Goal: Task Accomplishment & Management: Manage account settings

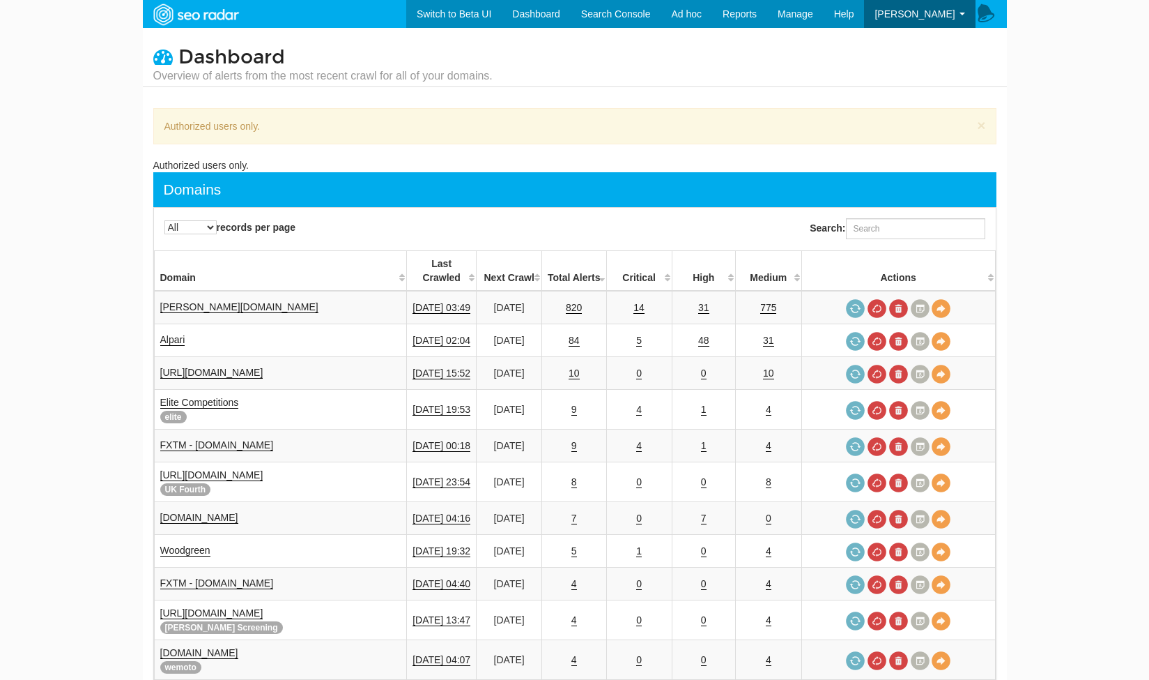
select select "-1"
click at [909, 58] on link "Settings" at bounding box center [920, 59] width 110 height 18
select select "-1"
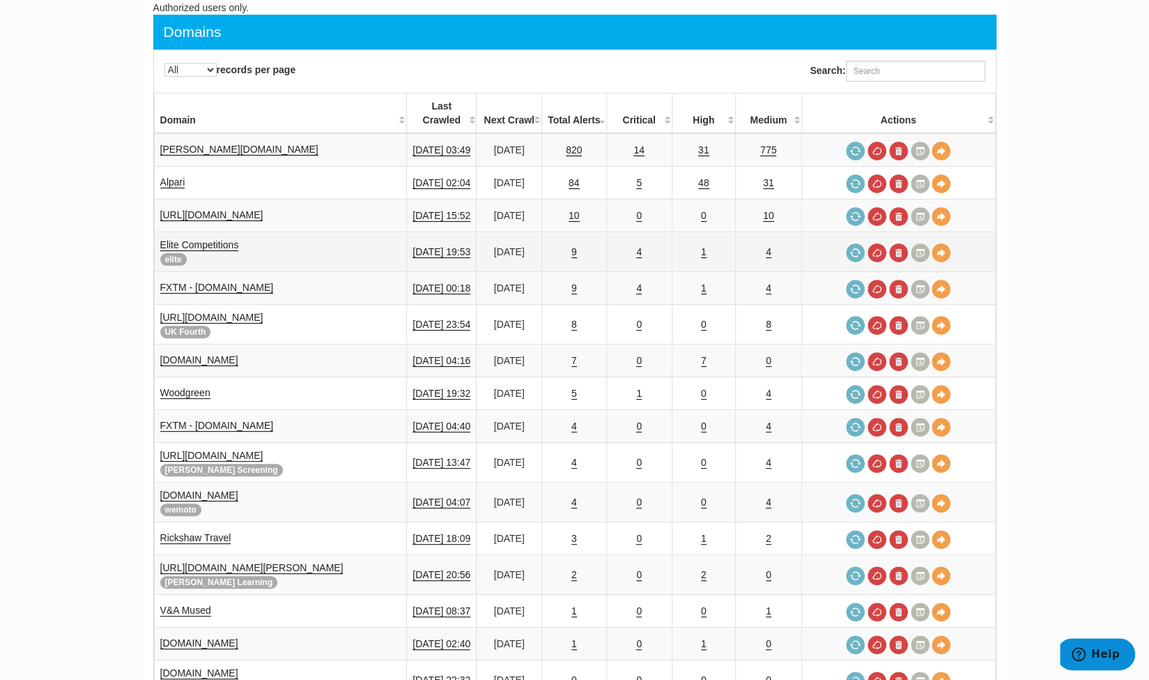
scroll to position [167, 0]
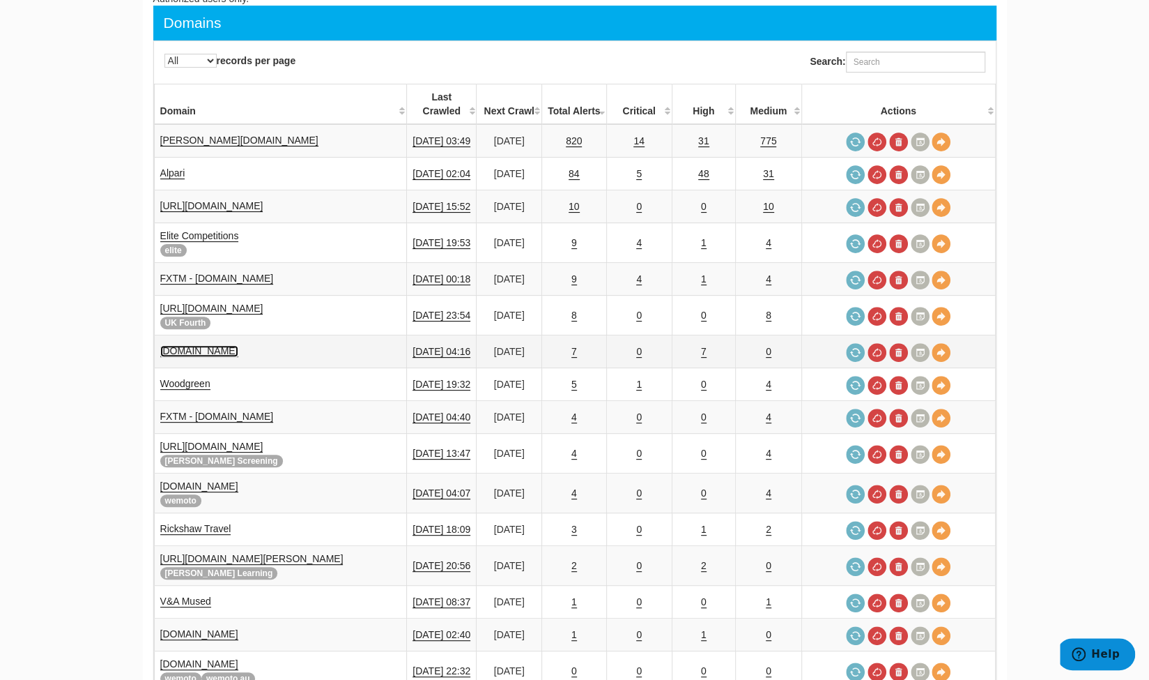
click at [227, 345] on link "[DOMAIN_NAME]" at bounding box center [199, 351] width 78 height 12
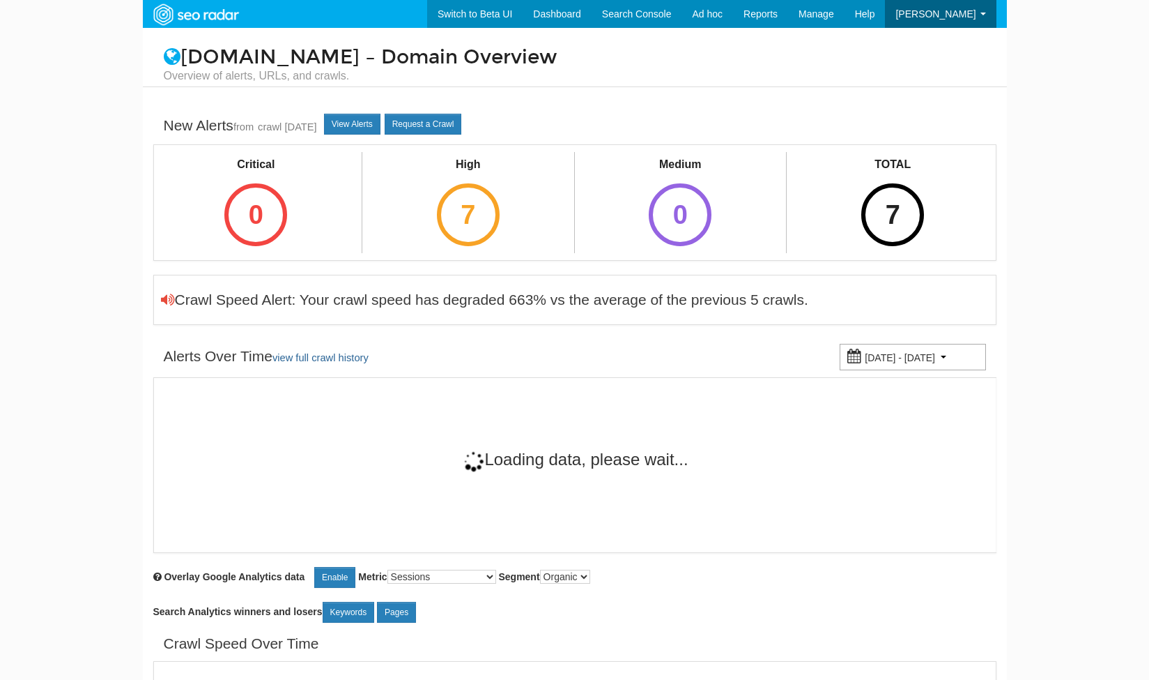
select select "25"
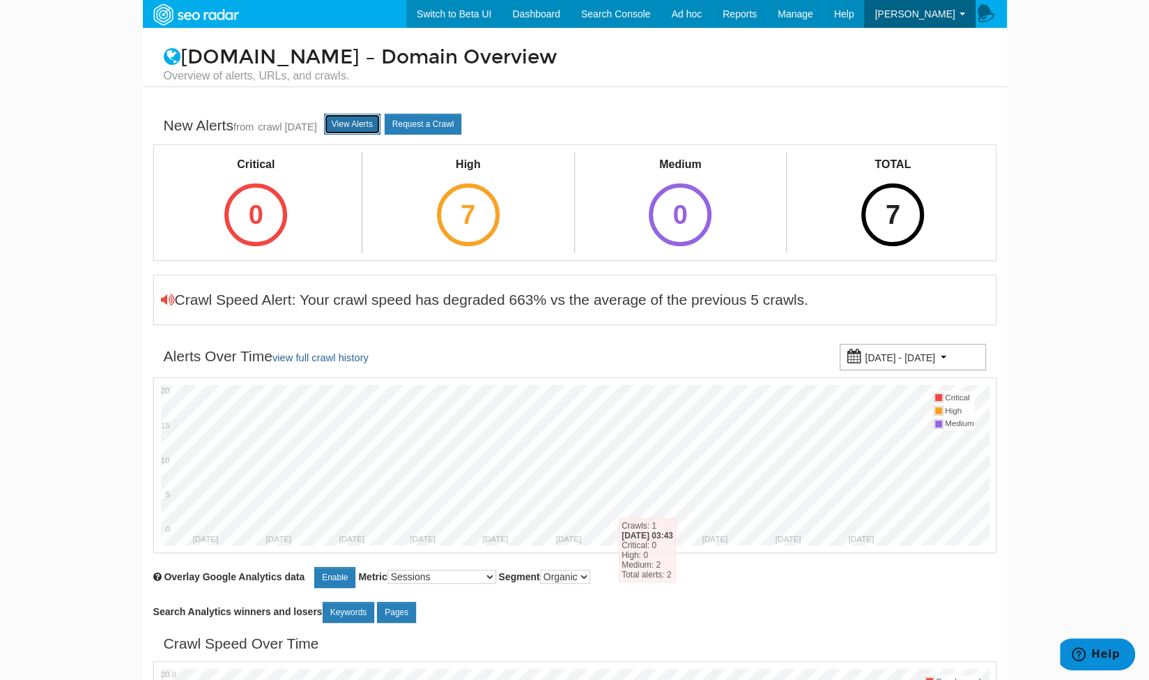
click at [360, 125] on link "View Alerts" at bounding box center [352, 124] width 56 height 21
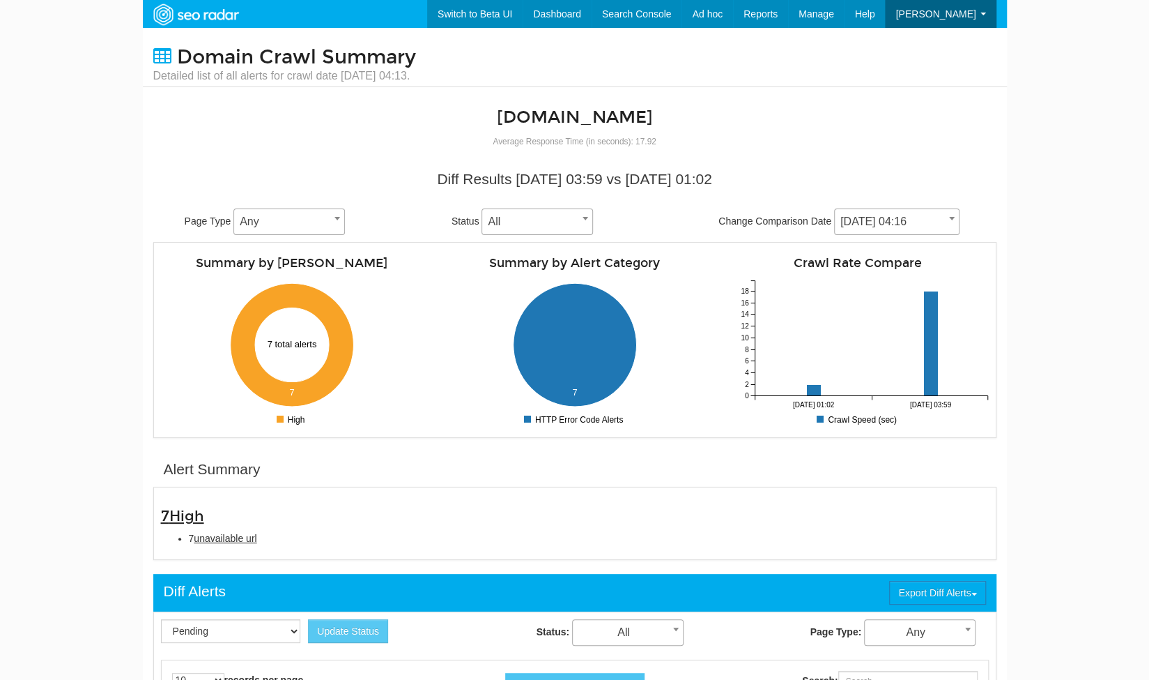
scroll to position [56, 0]
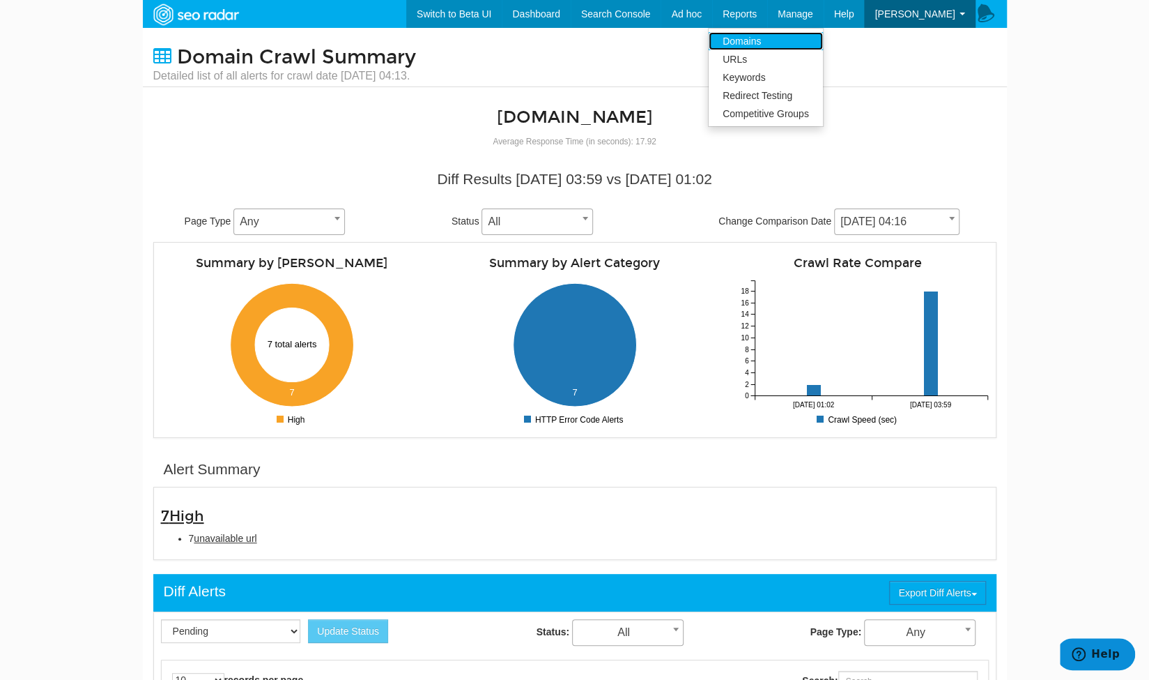
click at [788, 41] on link "Domains" at bounding box center [766, 41] width 114 height 18
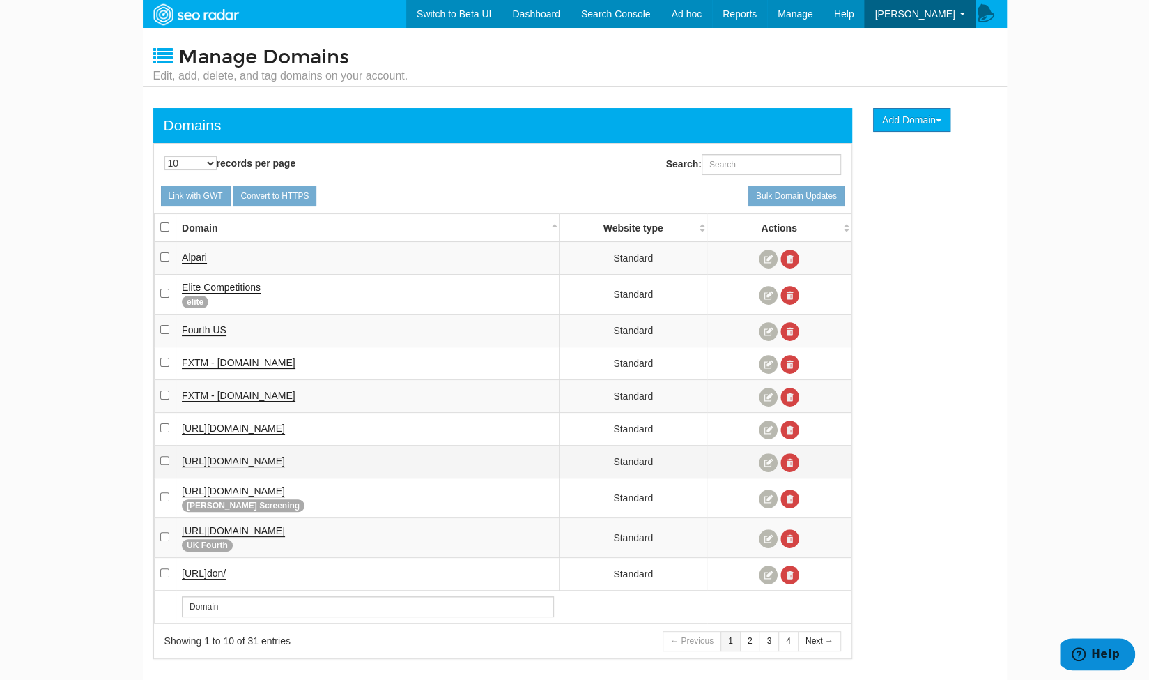
scroll to position [35, 0]
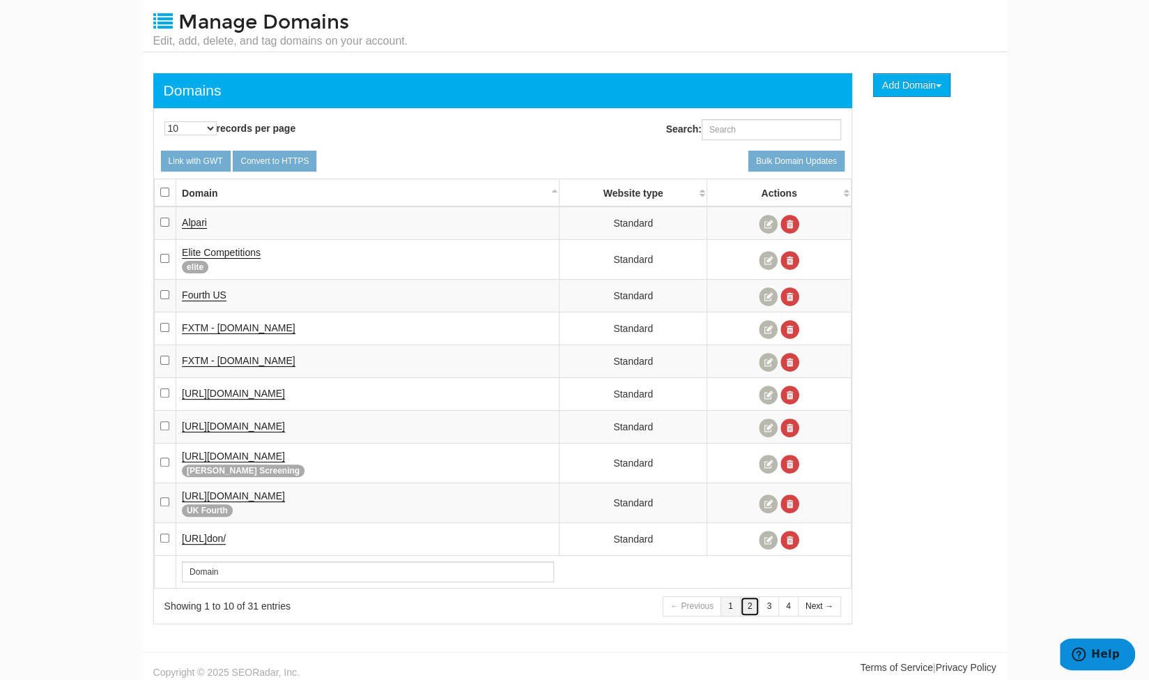
click at [750, 602] on link "2" at bounding box center [750, 606] width 20 height 20
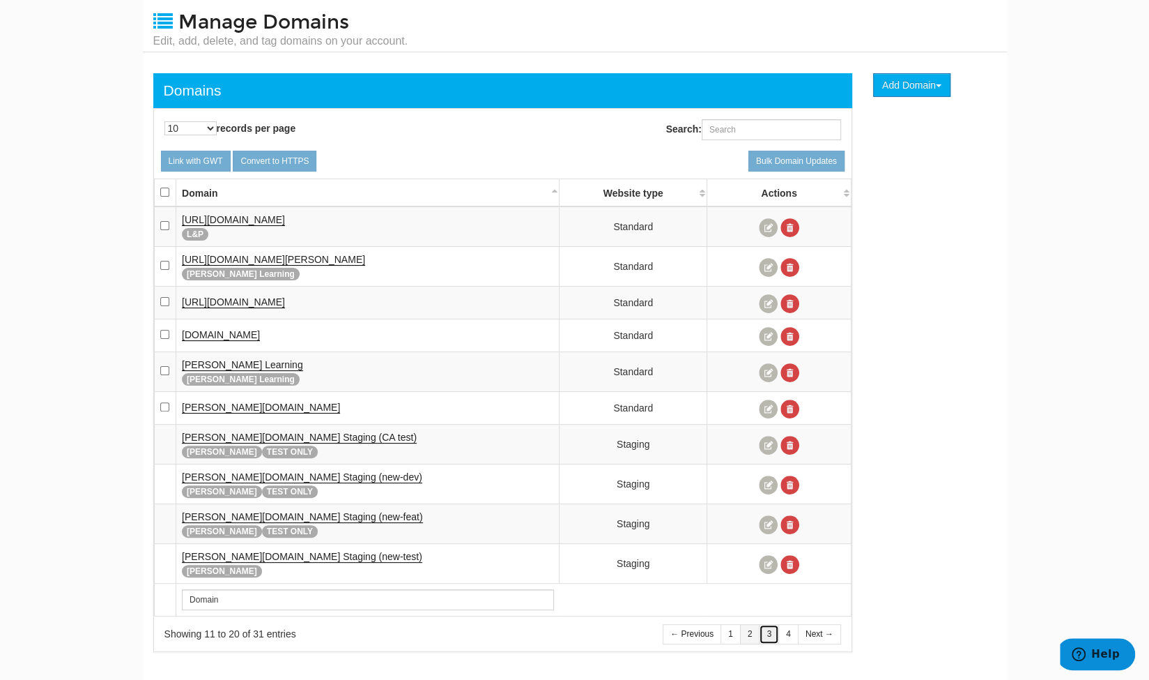
click at [768, 625] on link "3" at bounding box center [769, 634] width 20 height 20
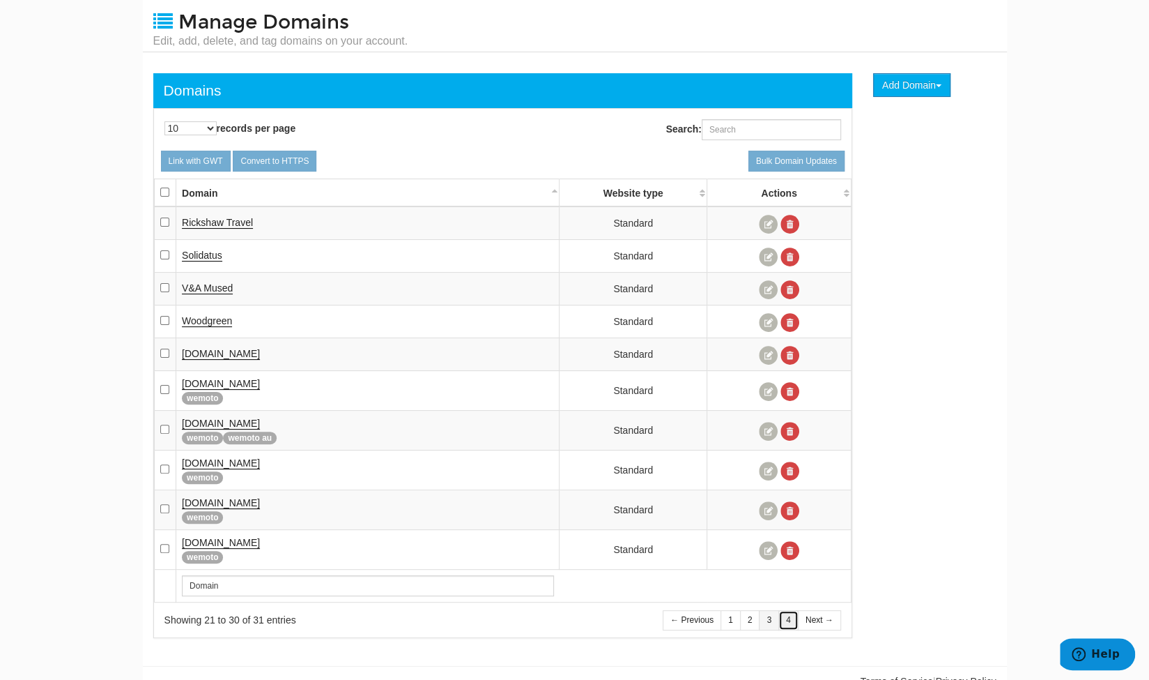
click at [786, 621] on link "4" at bounding box center [788, 620] width 20 height 20
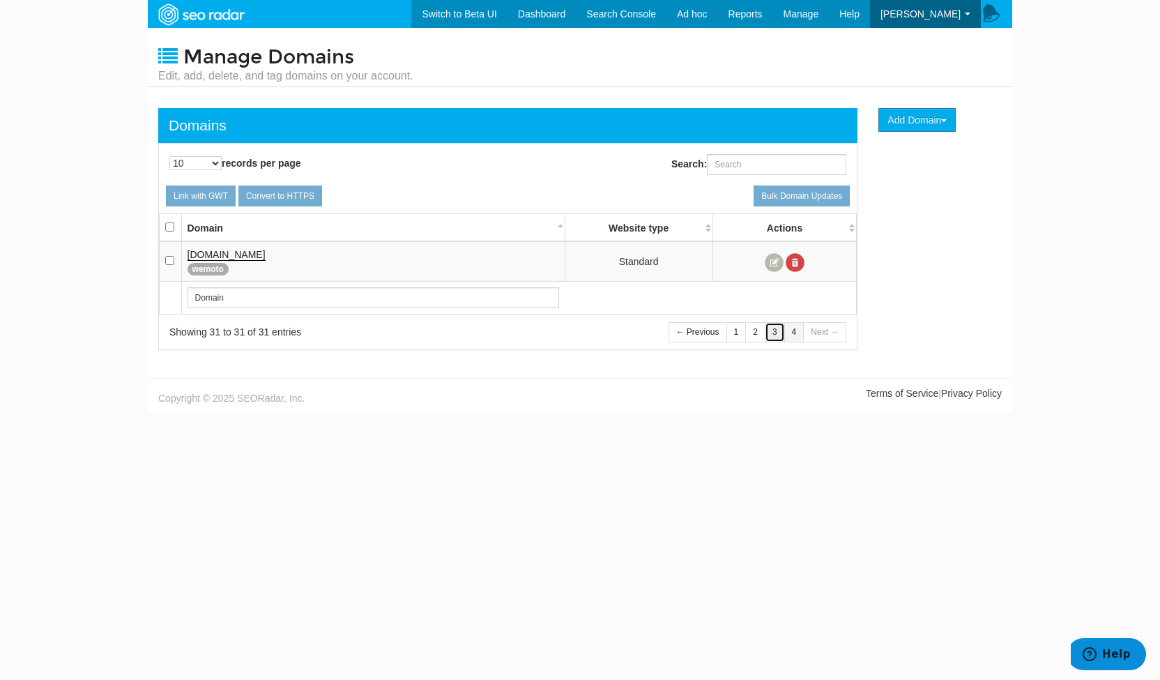
click at [775, 334] on link "3" at bounding box center [775, 332] width 20 height 20
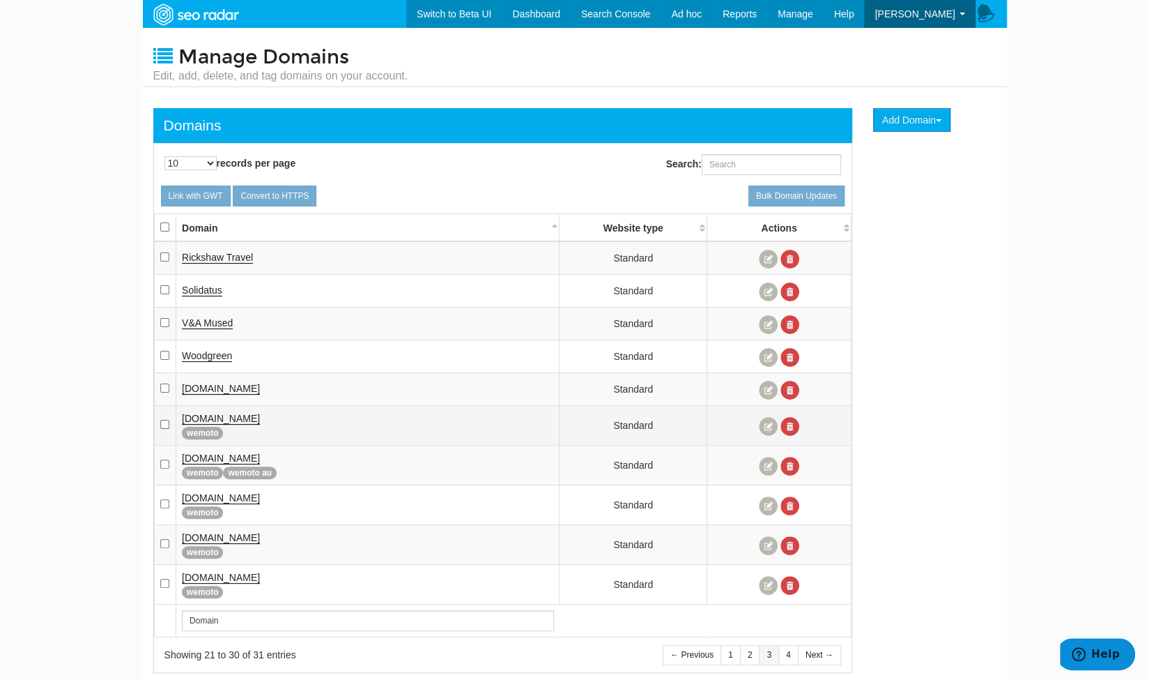
scroll to position [49, 0]
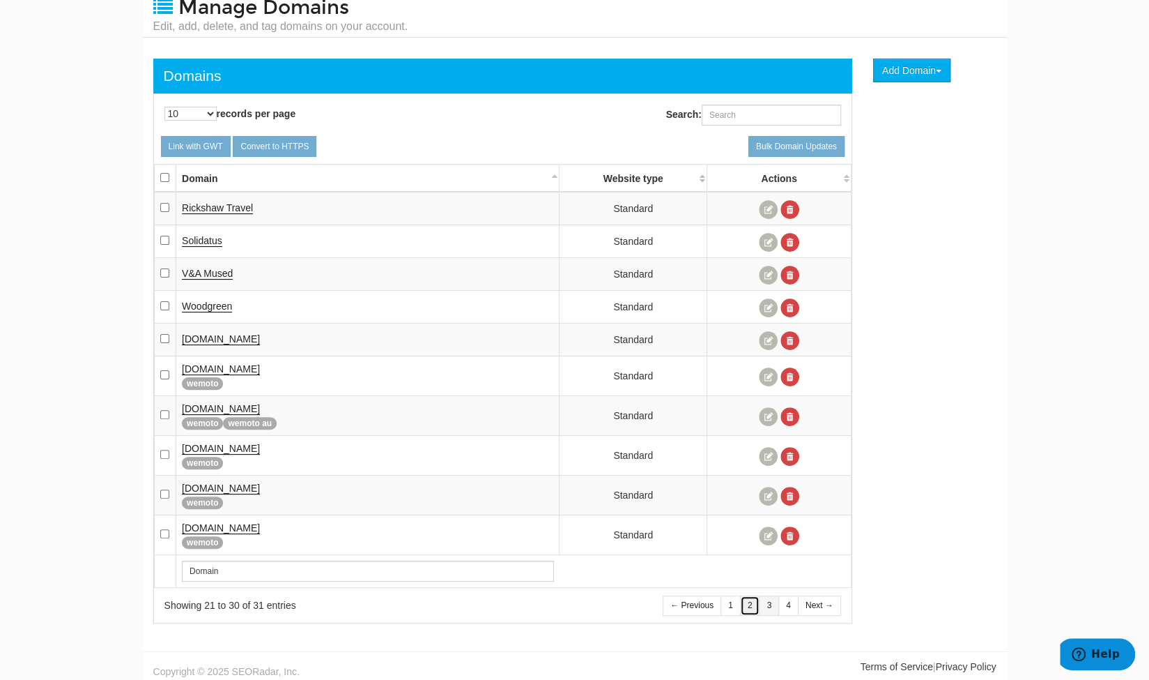
click at [753, 601] on link "2" at bounding box center [750, 605] width 20 height 20
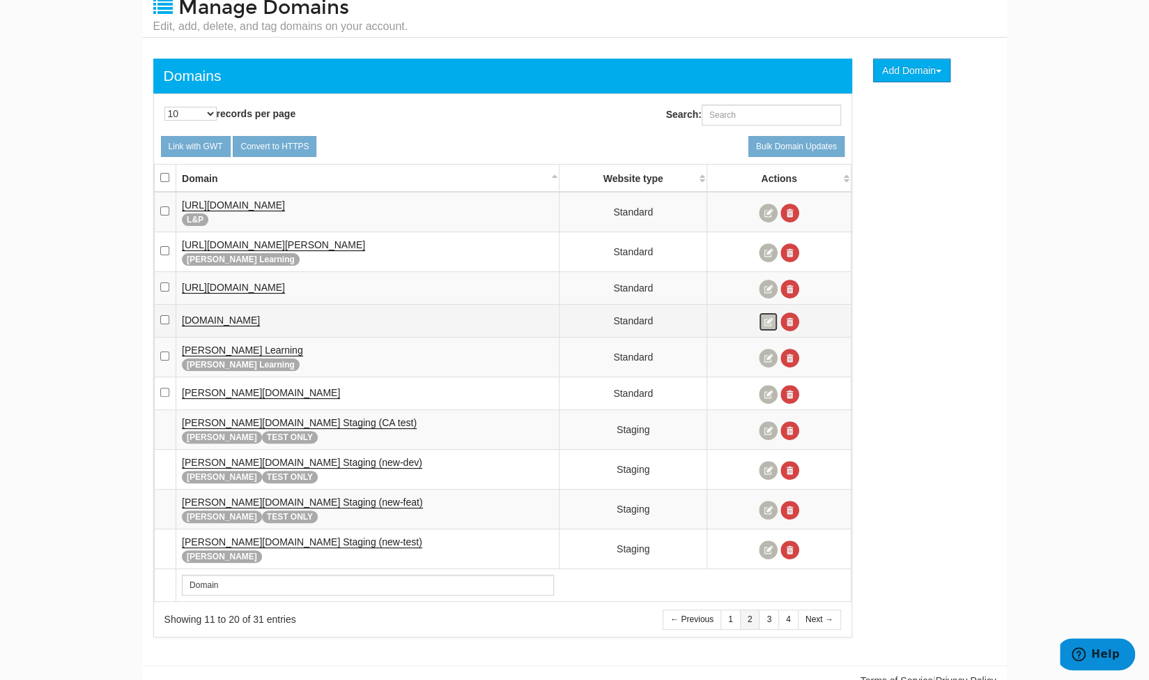
click at [772, 318] on link at bounding box center [768, 321] width 19 height 19
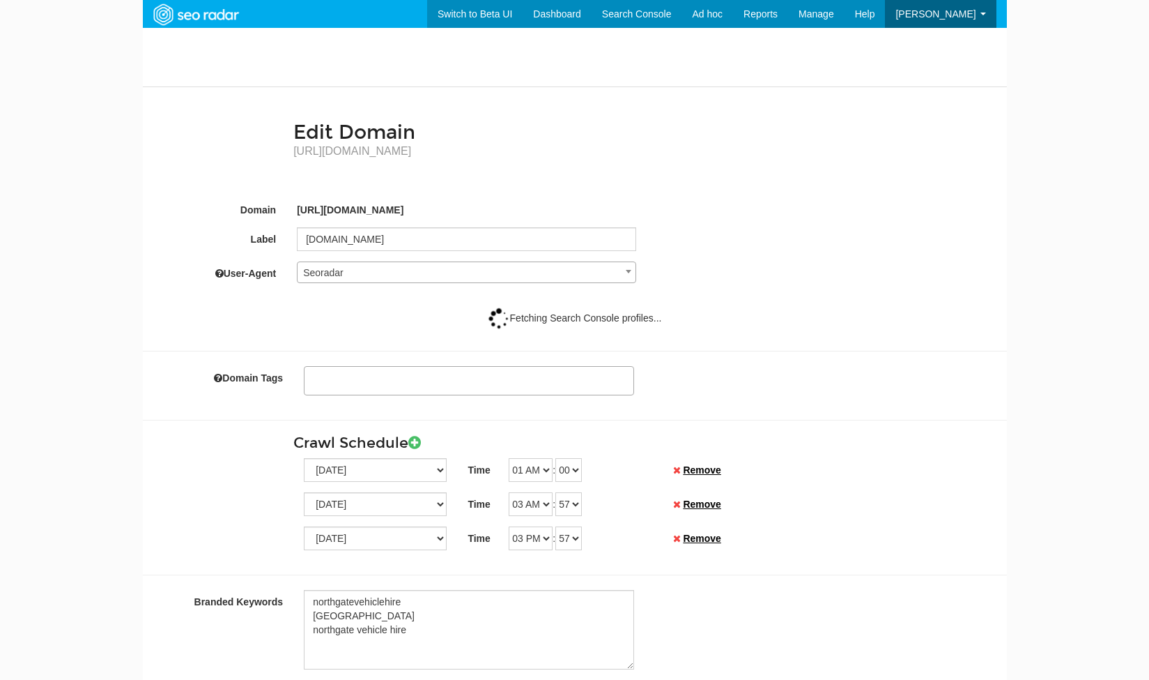
select select
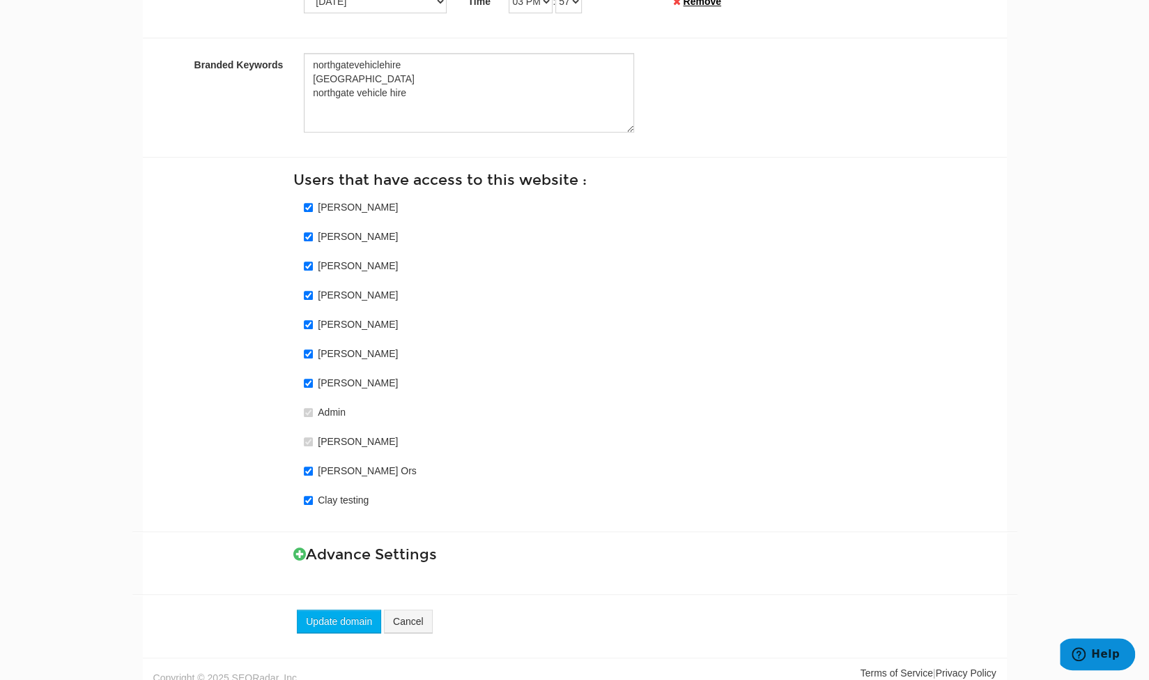
scroll to position [543, 0]
